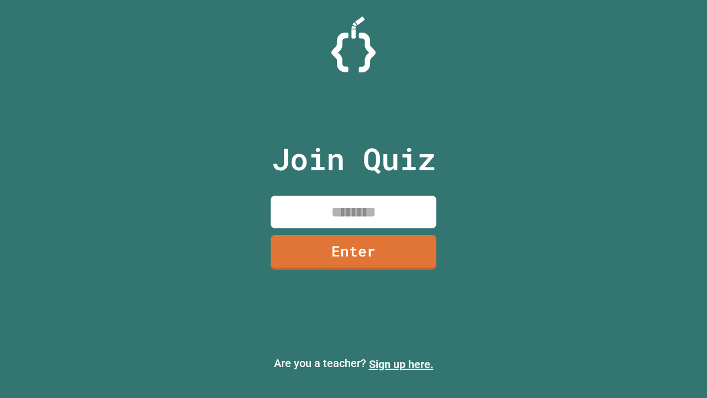
click at [401, 364] on link "Sign up here." at bounding box center [401, 364] width 65 height 13
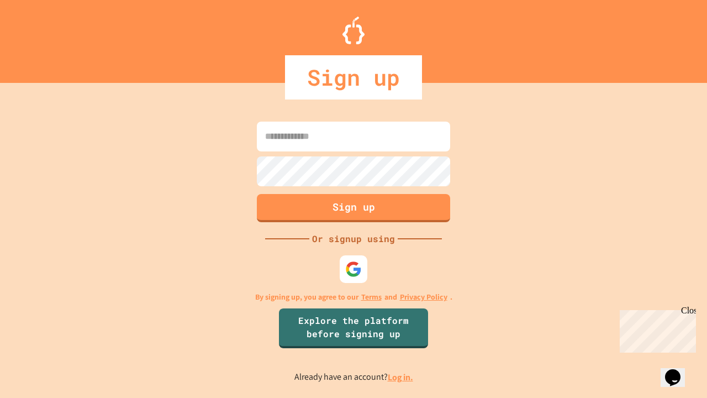
click at [401, 377] on link "Log in." at bounding box center [400, 377] width 25 height 12
